Goal: Communication & Community: Answer question/provide support

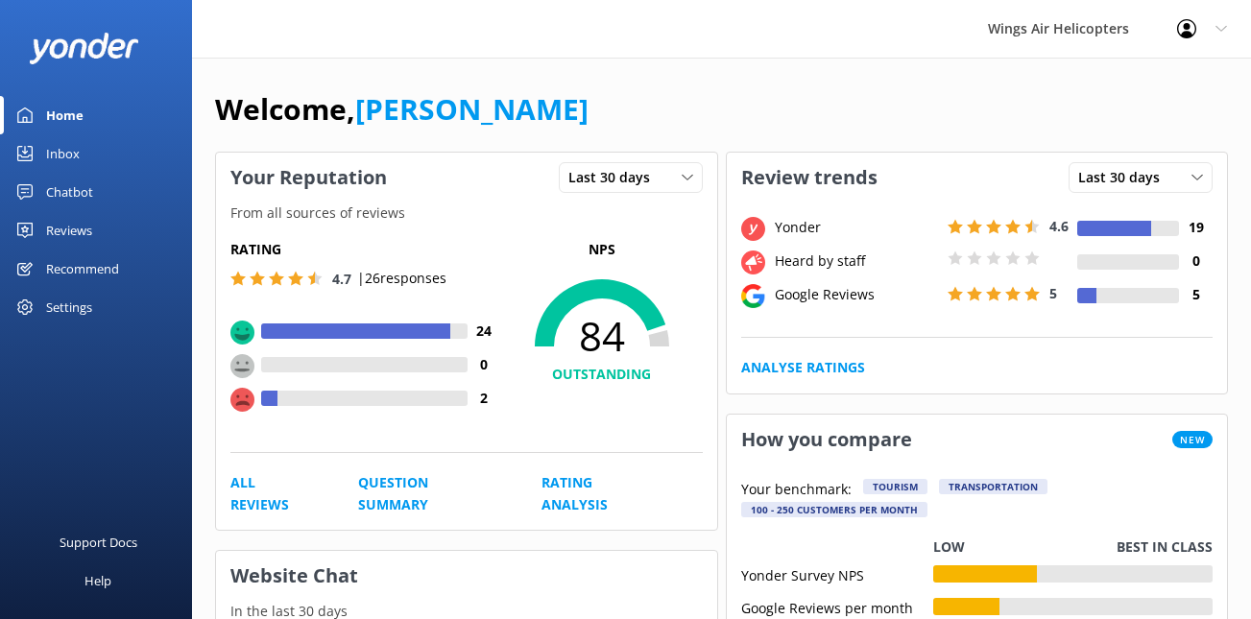
click at [102, 235] on link "Reviews" at bounding box center [96, 230] width 192 height 38
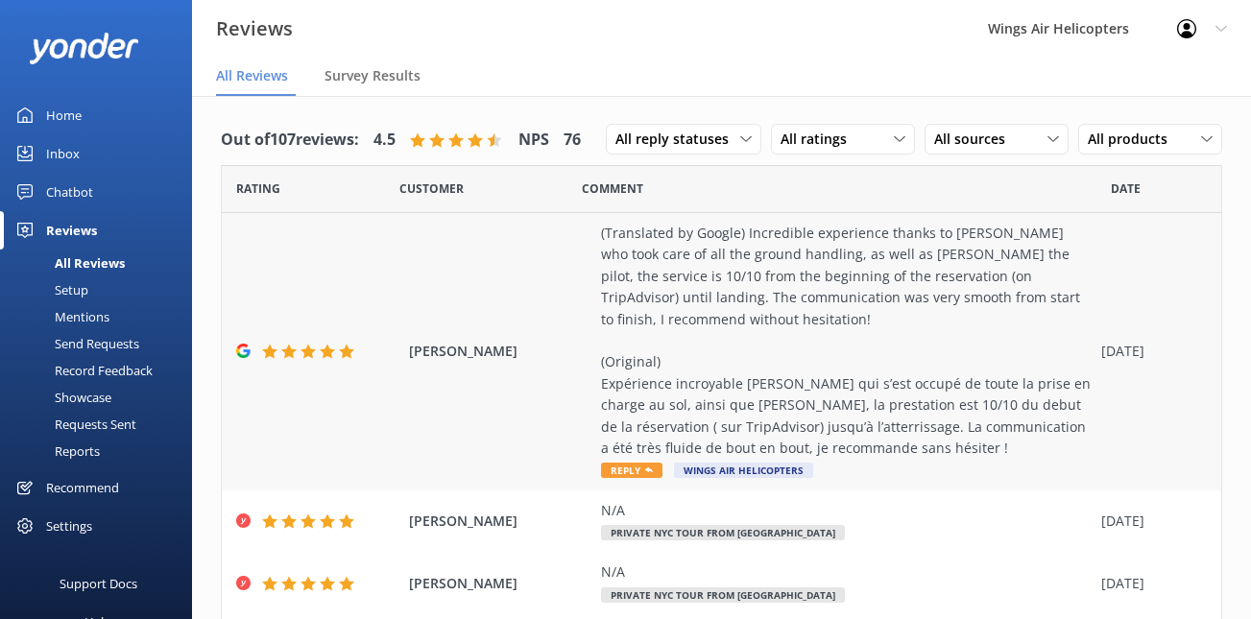
click at [617, 472] on span "Reply" at bounding box center [631, 470] width 61 height 15
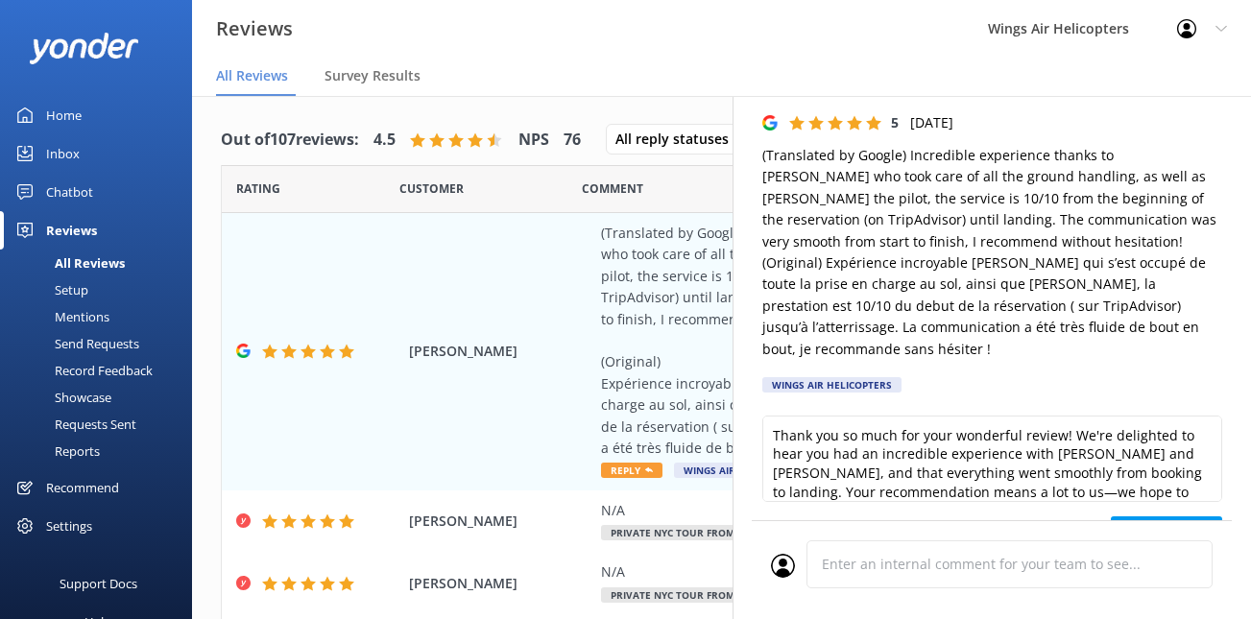
scroll to position [62, 0]
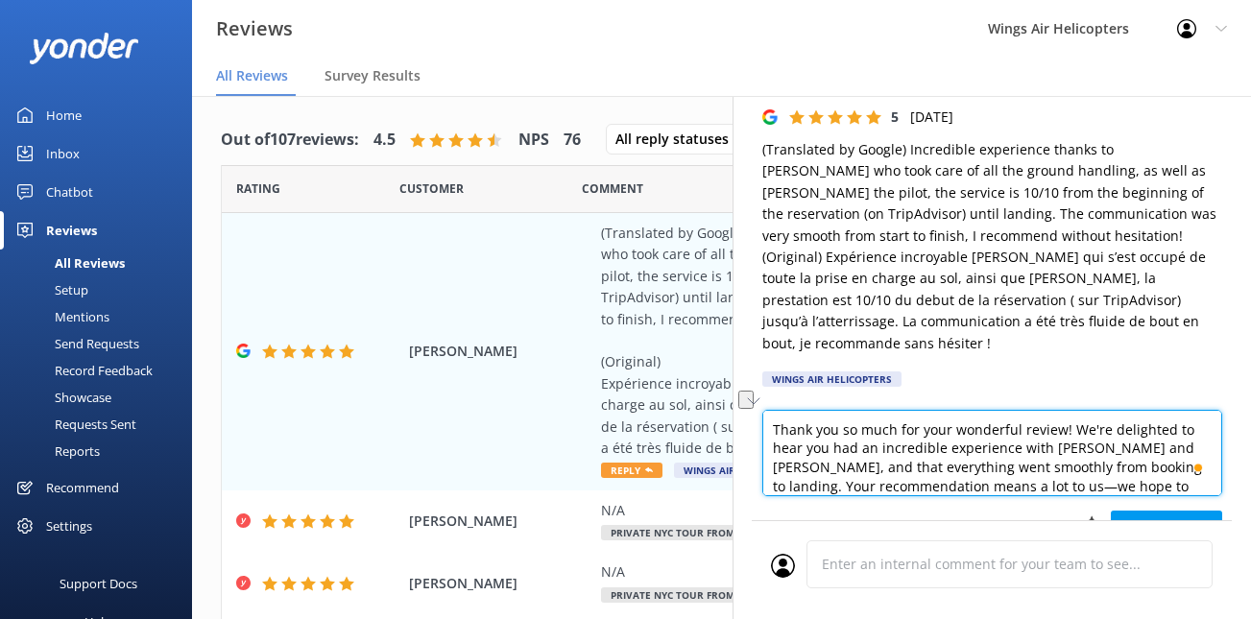
drag, startPoint x: 832, startPoint y: 425, endPoint x: 1182, endPoint y: 425, distance: 349.4
click at [1182, 425] on textarea "Thank you so much for your wonderful review! We're delighted to hear you had an…" at bounding box center [992, 453] width 460 height 86
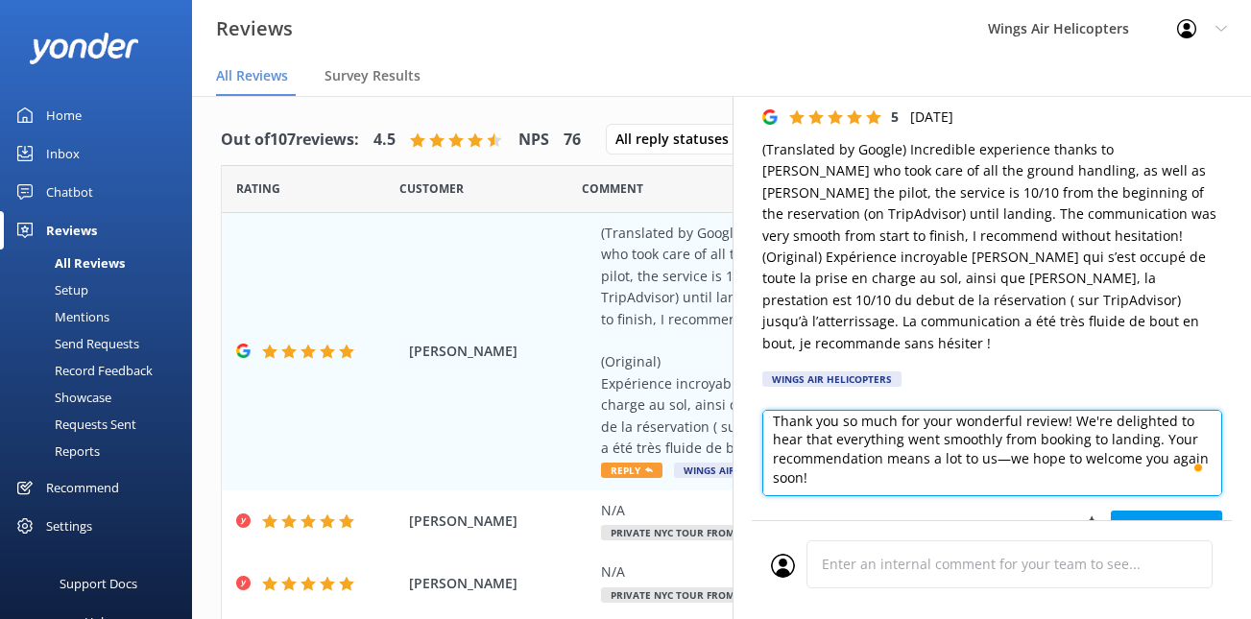
scroll to position [10, 0]
type textarea "Thank you so much for your wonderful review! We're delighted to hear that every…"
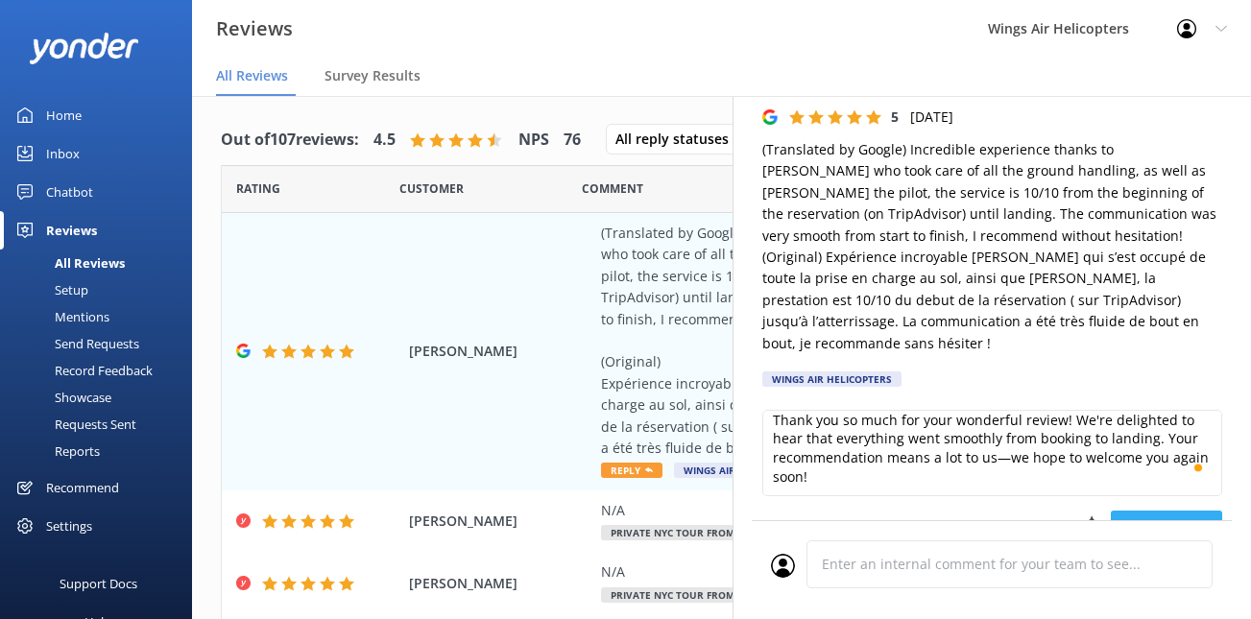
click at [1150, 511] on button "Post reply" at bounding box center [1166, 530] width 111 height 38
